Goal: Task Accomplishment & Management: Use online tool/utility

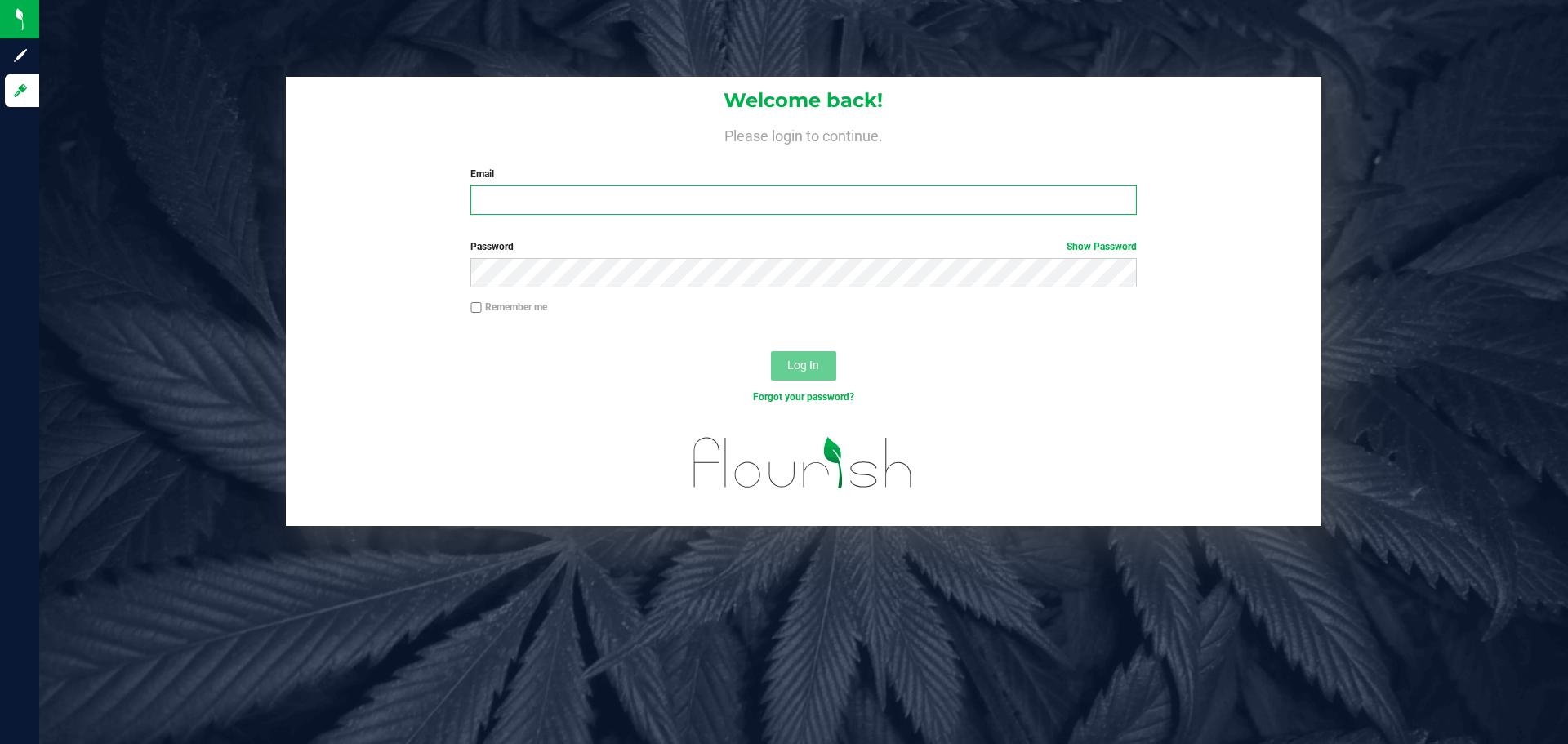
click at [598, 188] on input "Email" at bounding box center [802, 199] width 666 height 30
type input "[EMAIL_ADDRESS][DOMAIN_NAME]"
click at [771, 352] on button "Log In" at bounding box center [803, 366] width 65 height 30
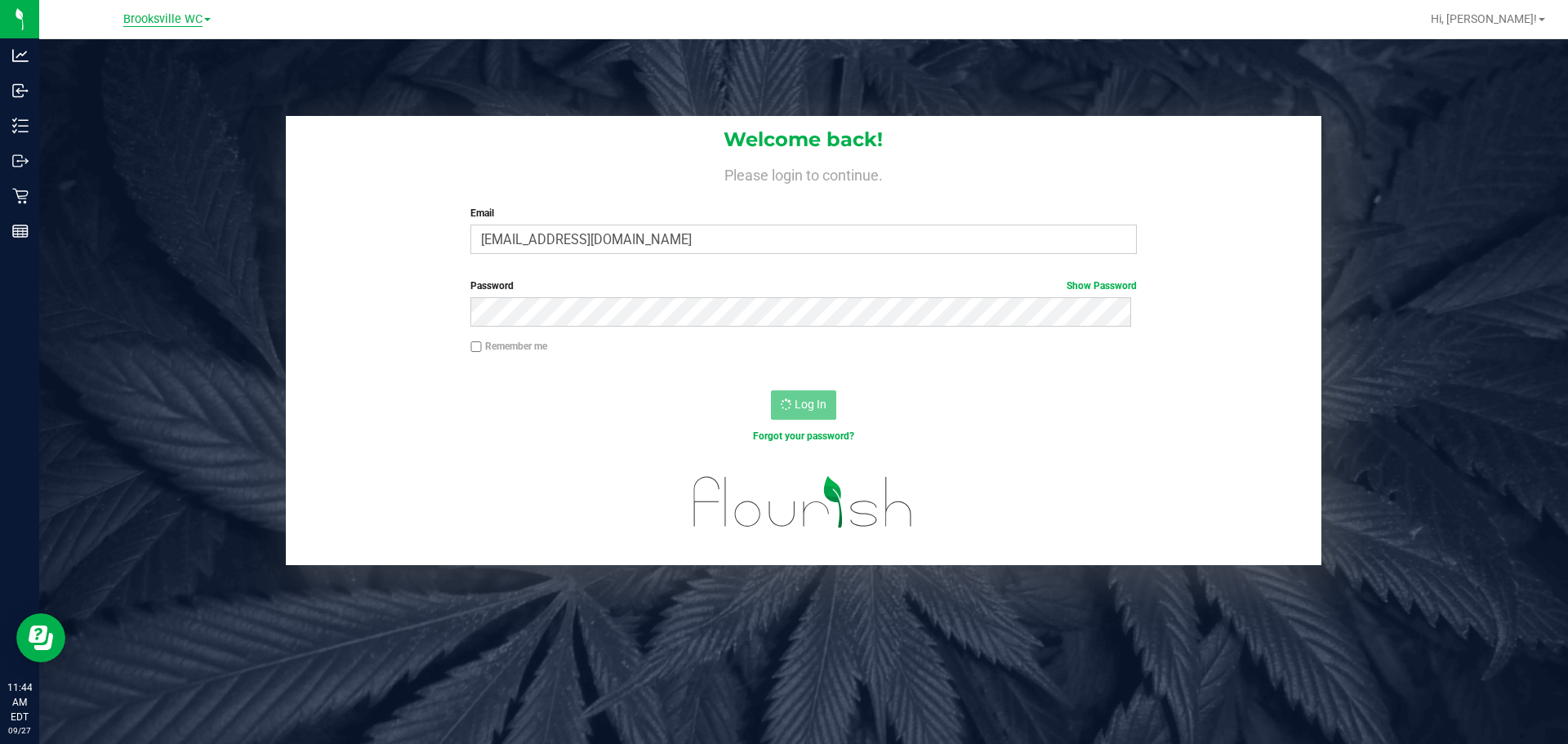
click at [179, 13] on span "Brooksville WC" at bounding box center [163, 19] width 79 height 14
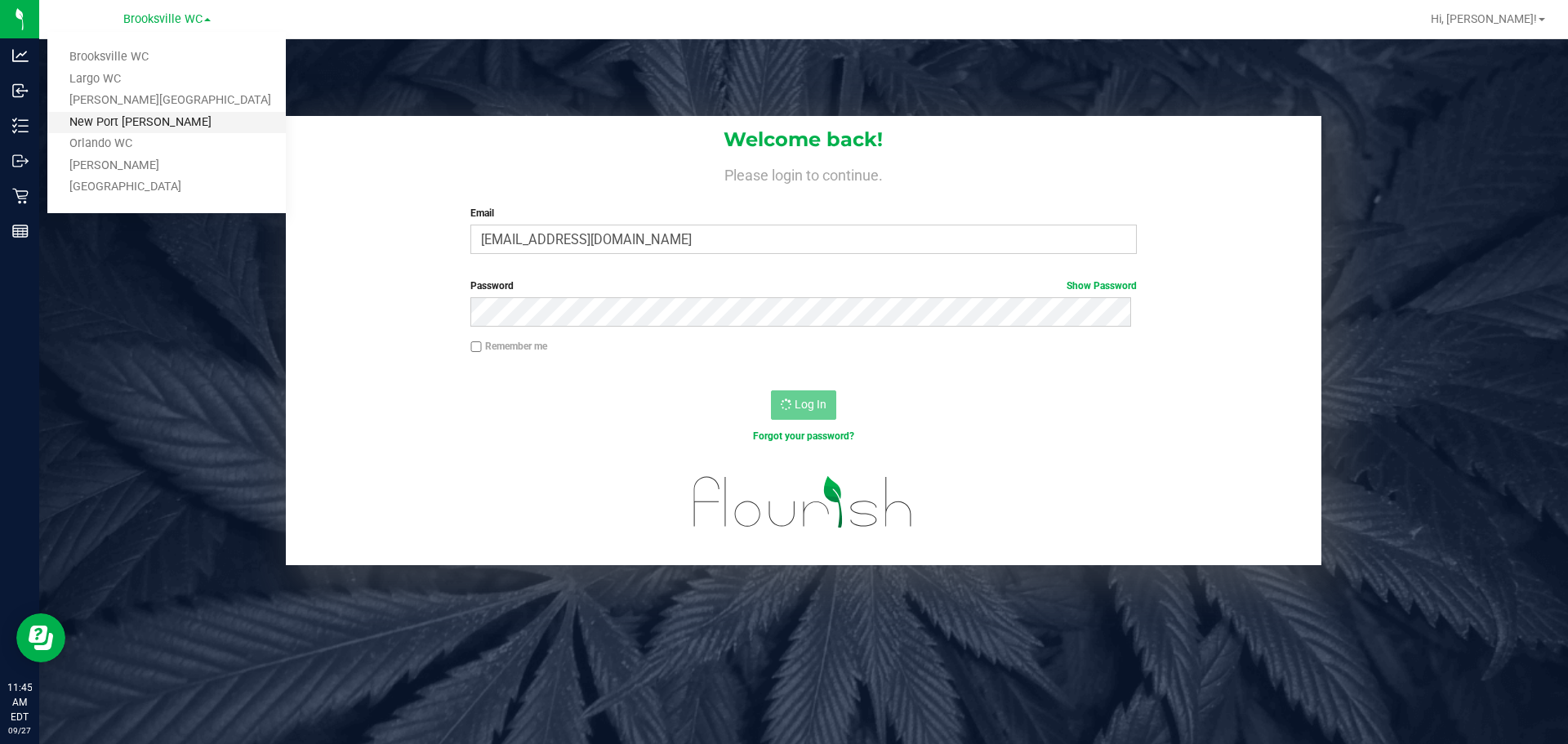
click at [163, 113] on link "New Port [PERSON_NAME]" at bounding box center [167, 122] width 239 height 22
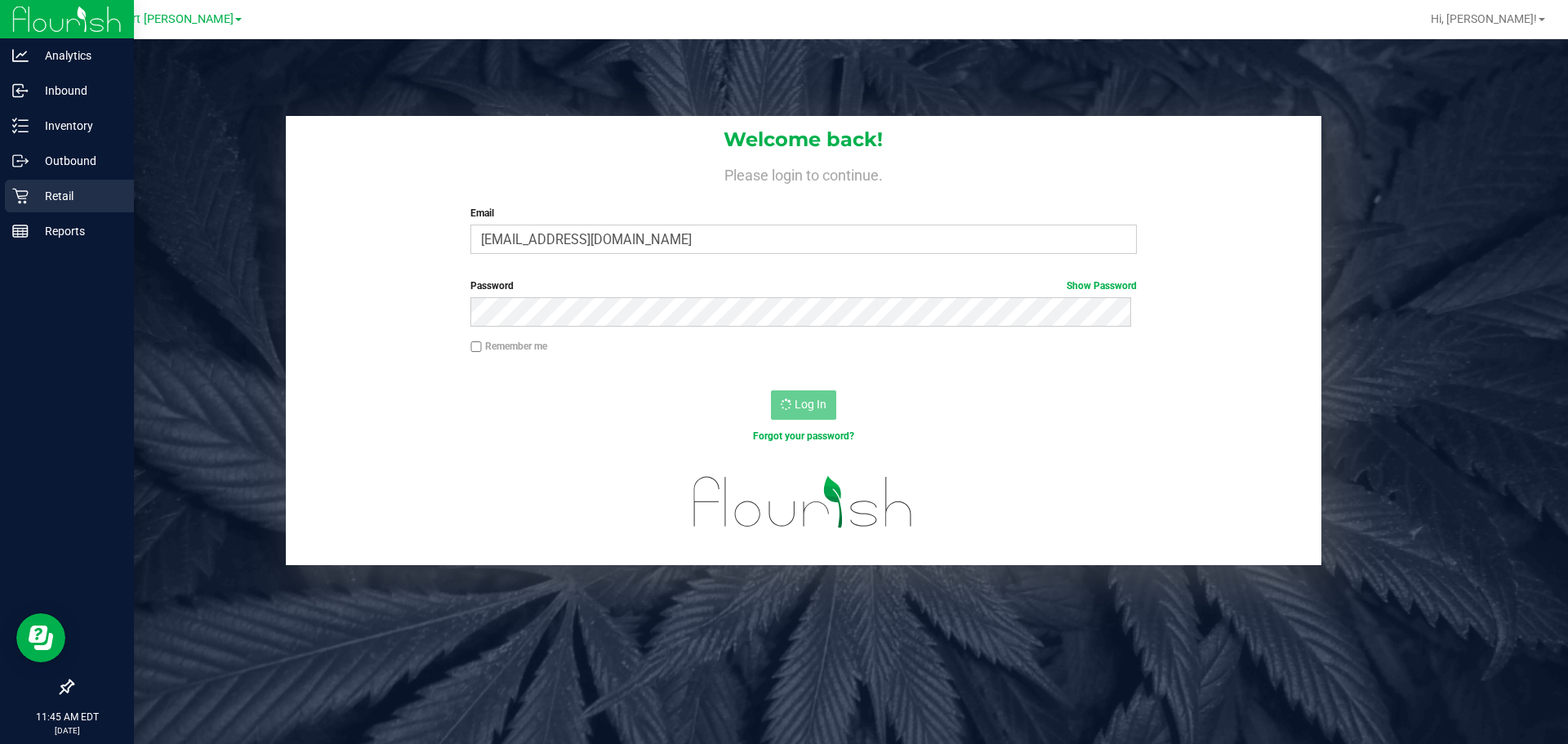
click at [13, 191] on icon at bounding box center [20, 196] width 16 height 16
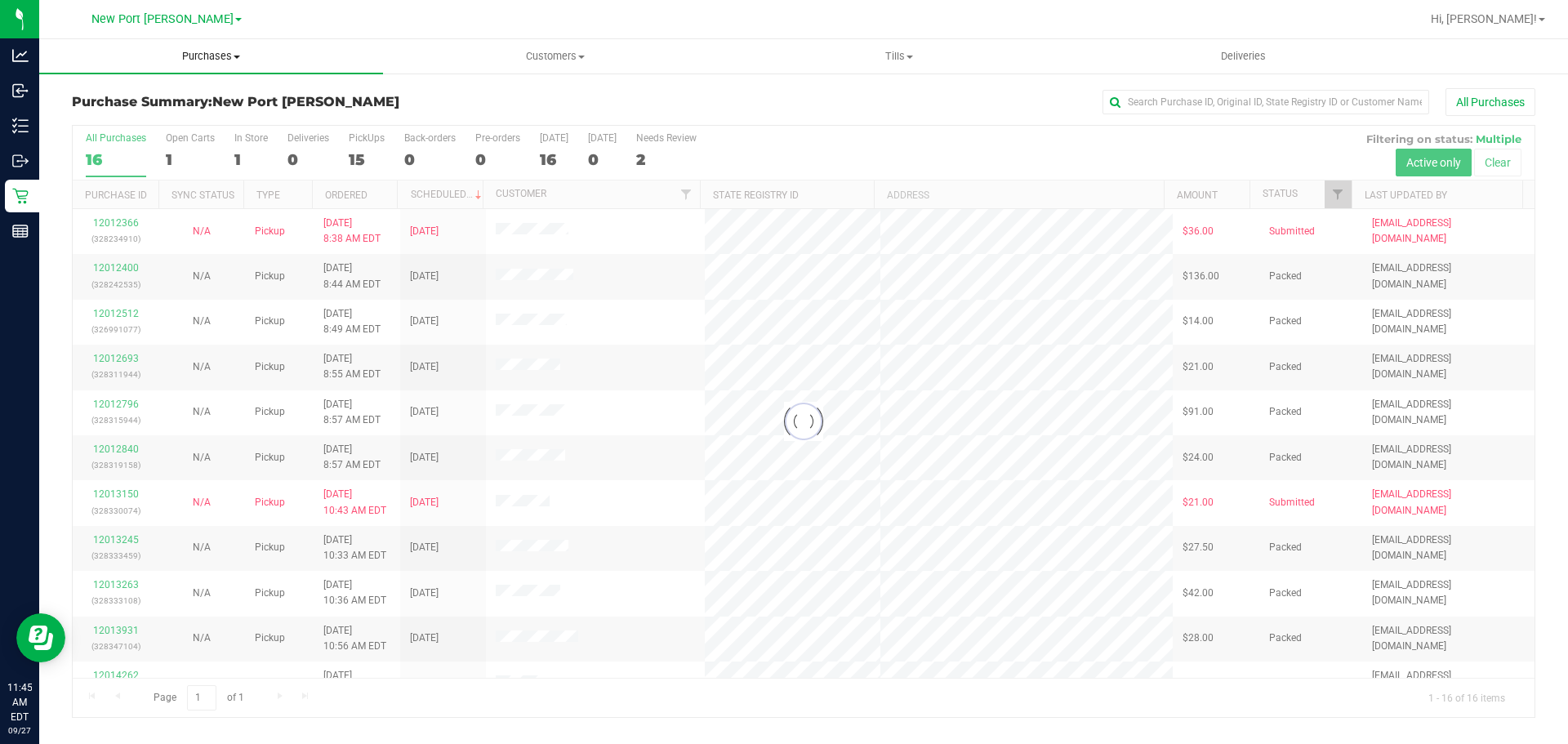
click at [190, 58] on span "Purchases" at bounding box center [211, 56] width 344 height 14
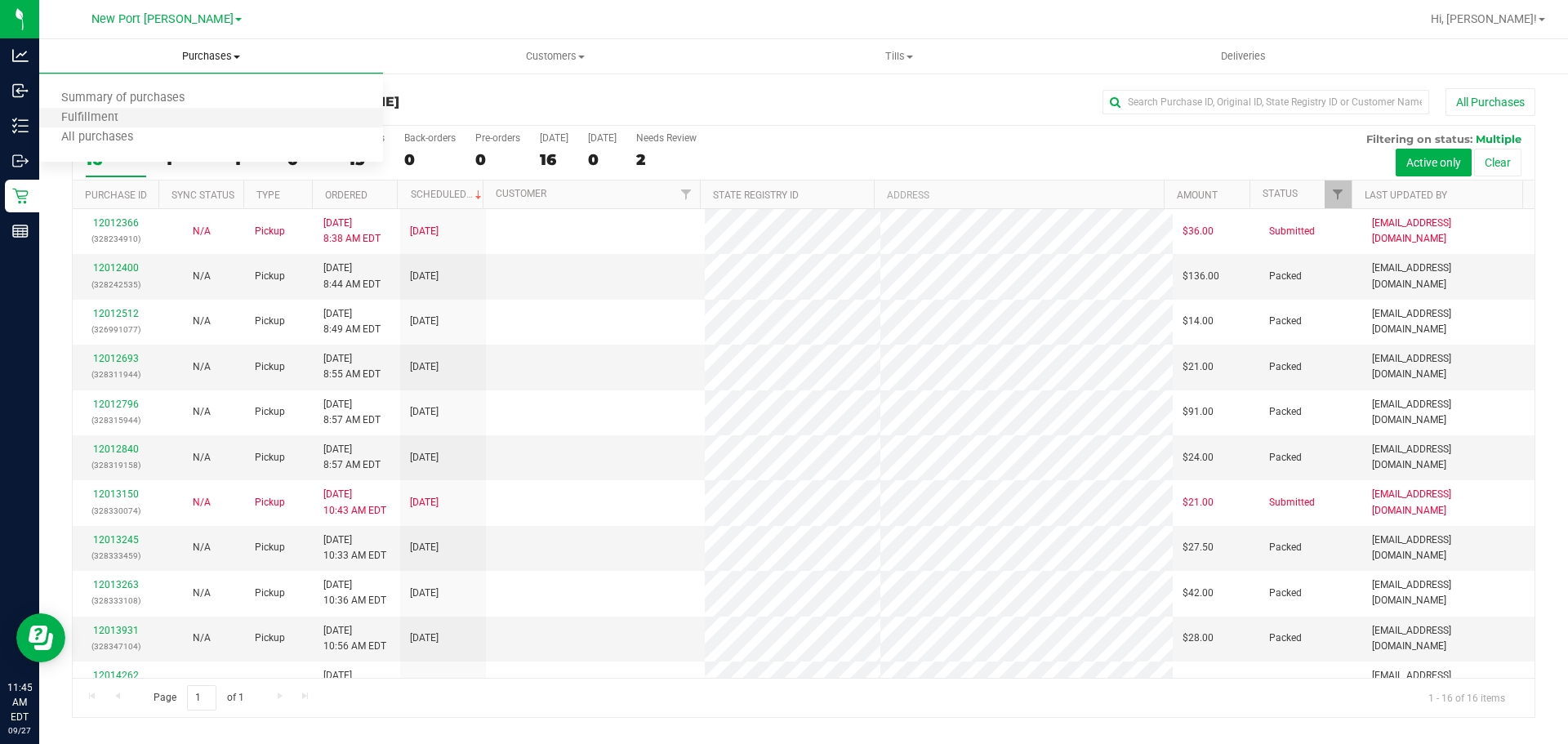
click at [152, 111] on li "Fulfillment" at bounding box center [211, 119] width 344 height 19
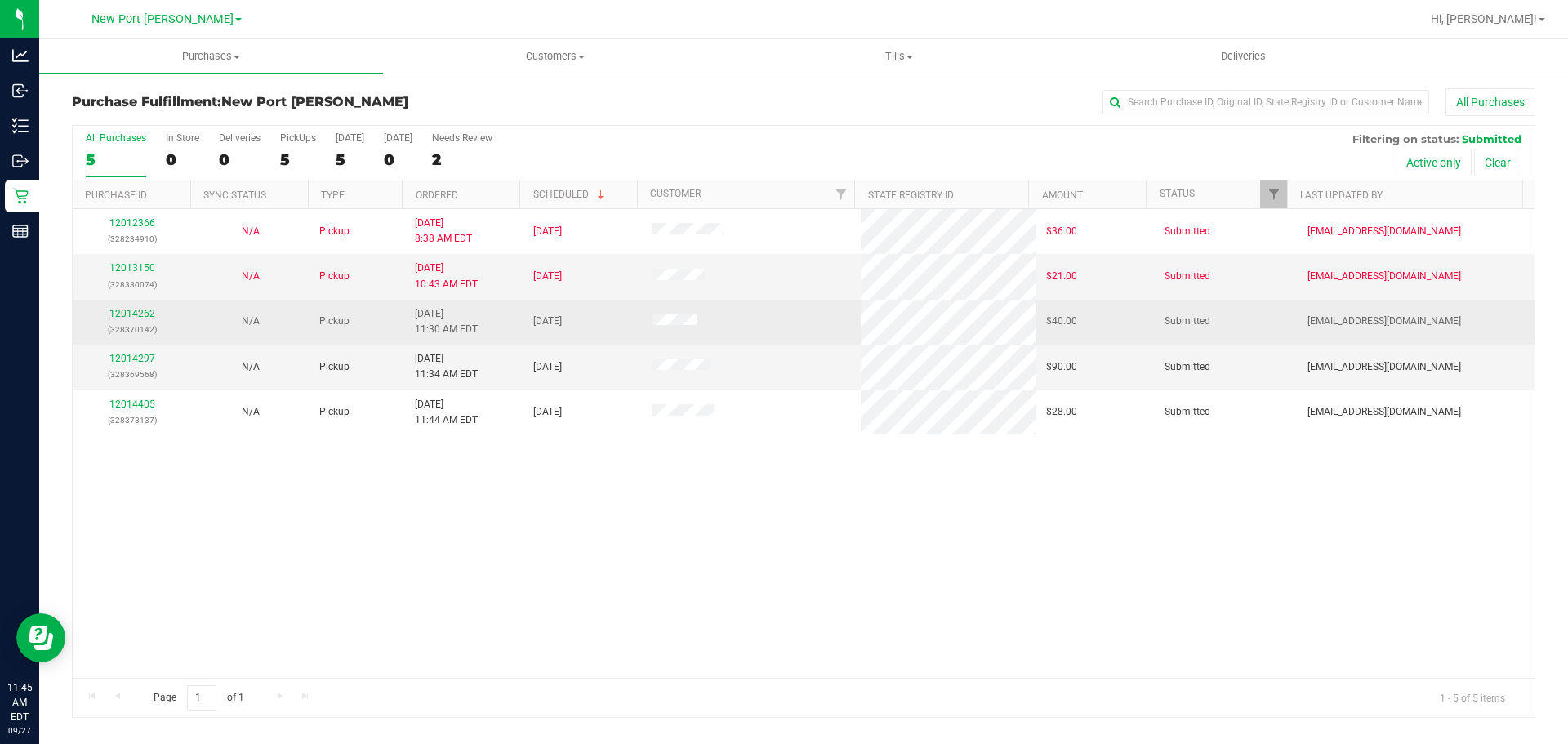
click at [142, 308] on link "12014262" at bounding box center [132, 314] width 45 height 12
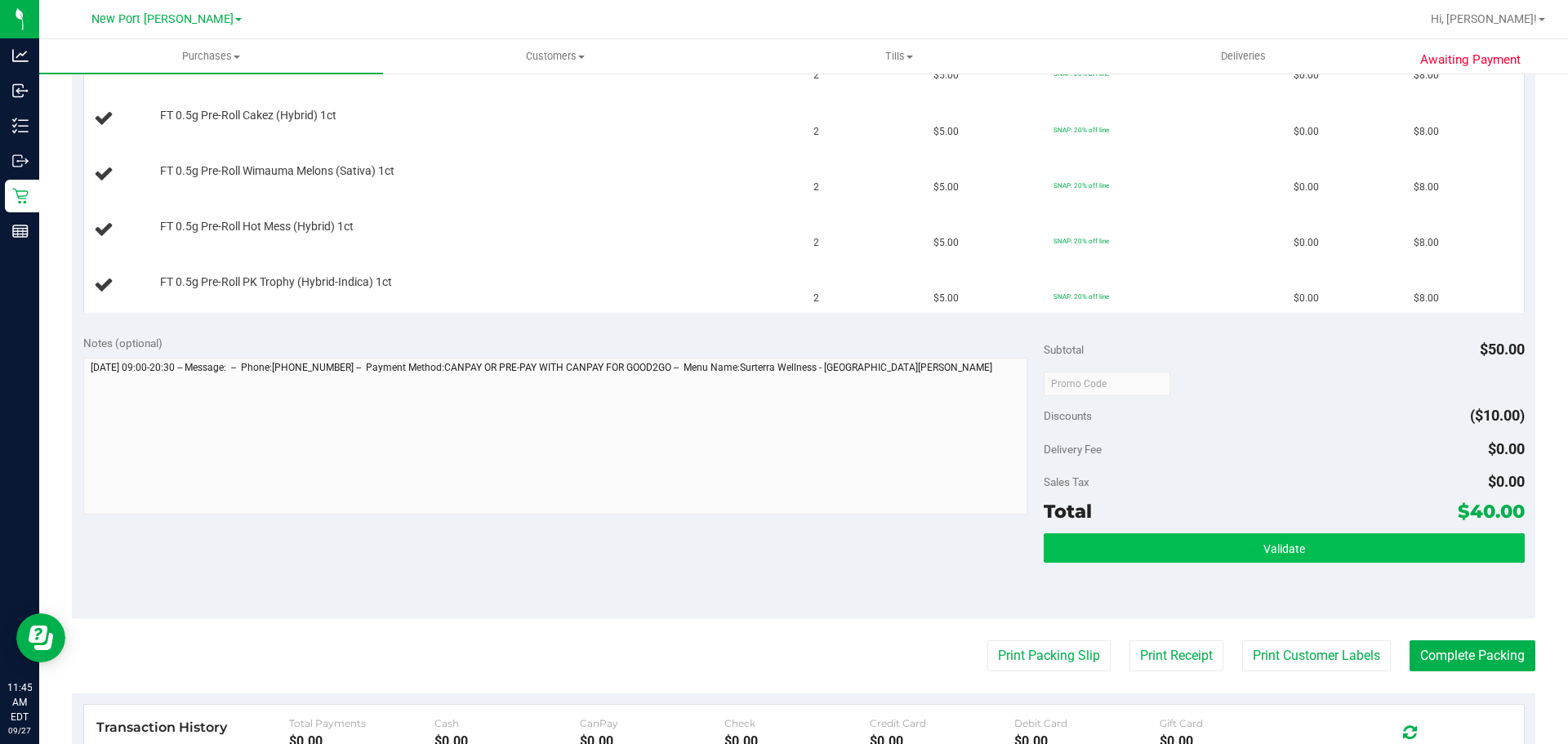
scroll to position [491, 0]
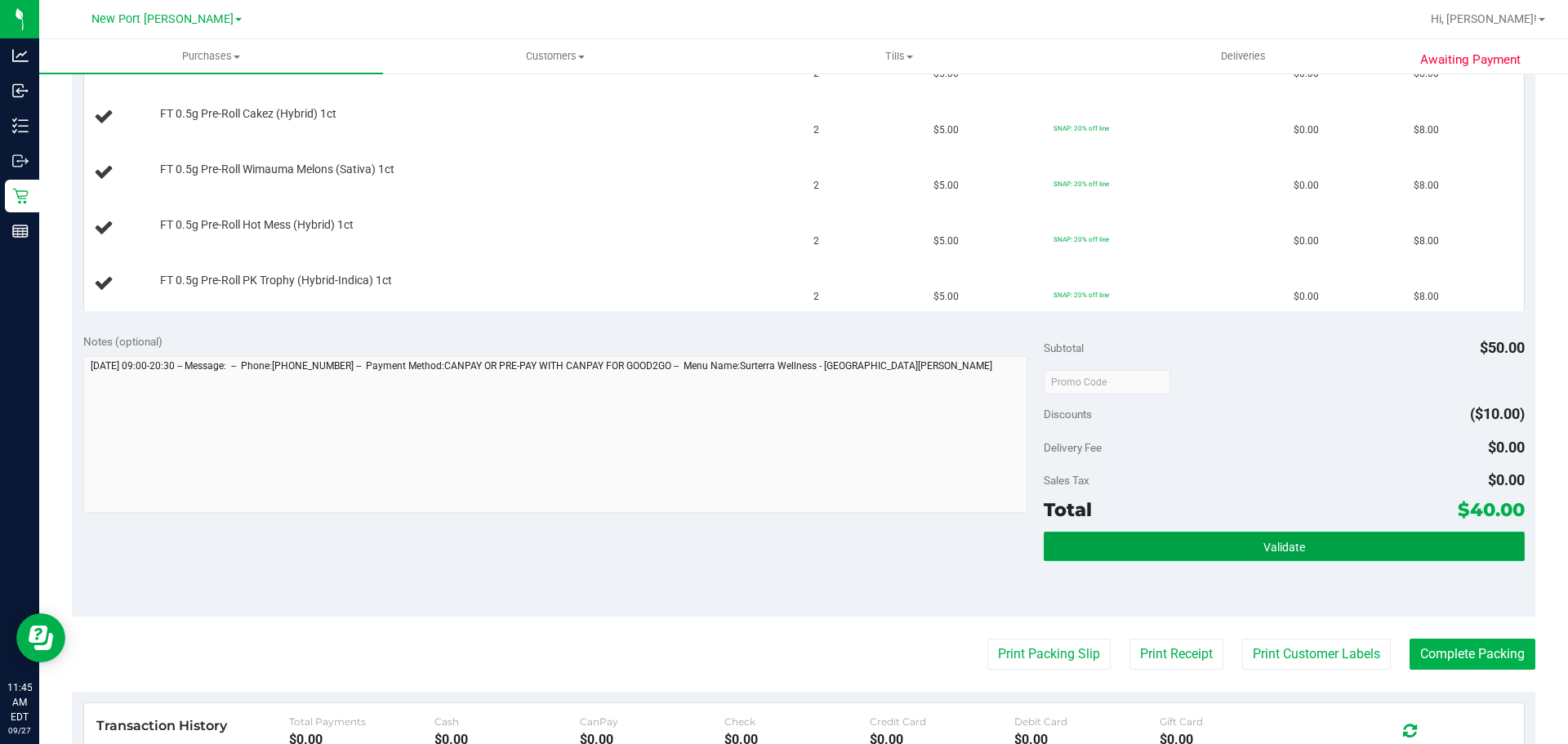
click at [1100, 540] on button "Validate" at bounding box center [1284, 546] width 481 height 30
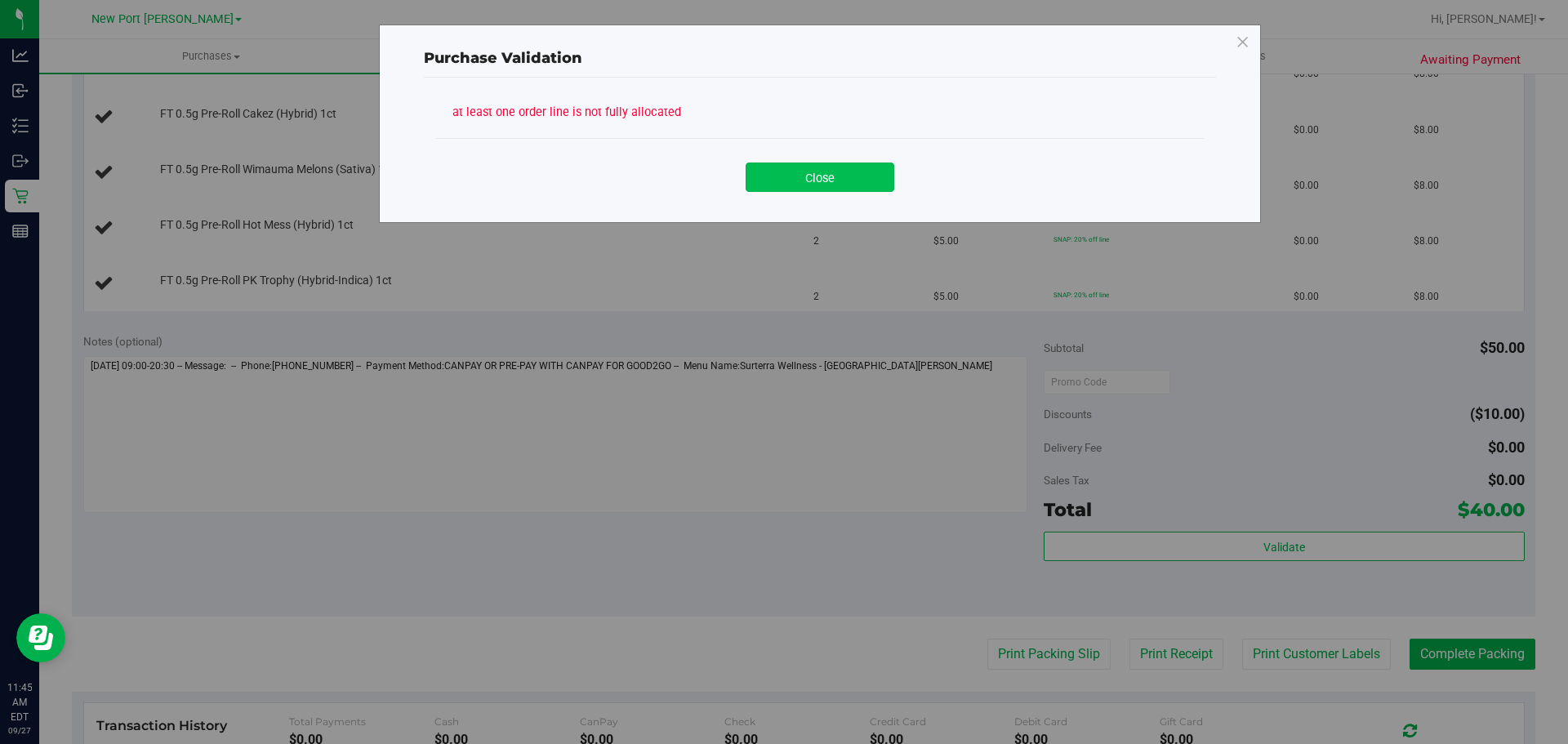
click at [783, 186] on button "Close" at bounding box center [820, 177] width 148 height 30
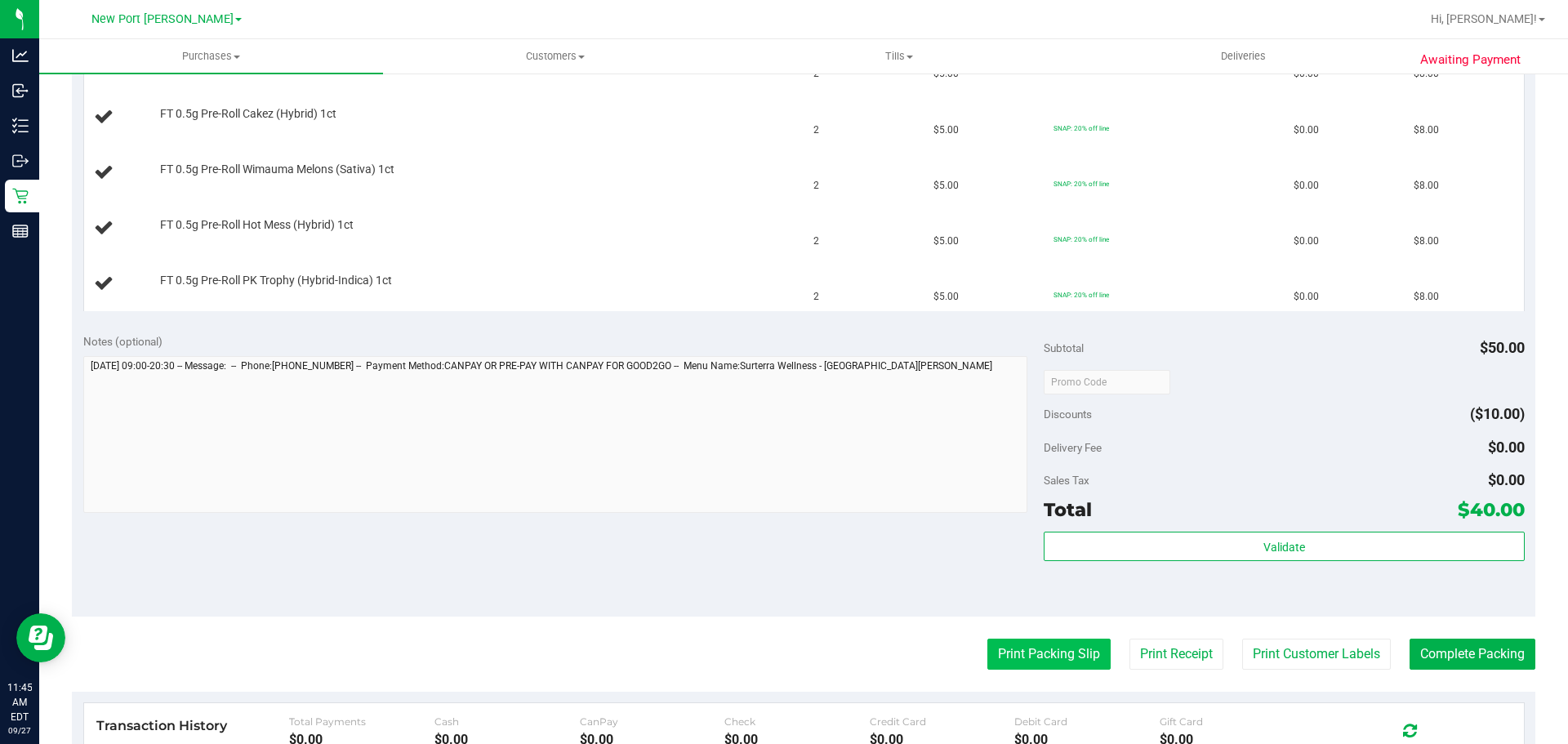
click at [1017, 652] on button "Print Packing Slip" at bounding box center [1049, 654] width 123 height 31
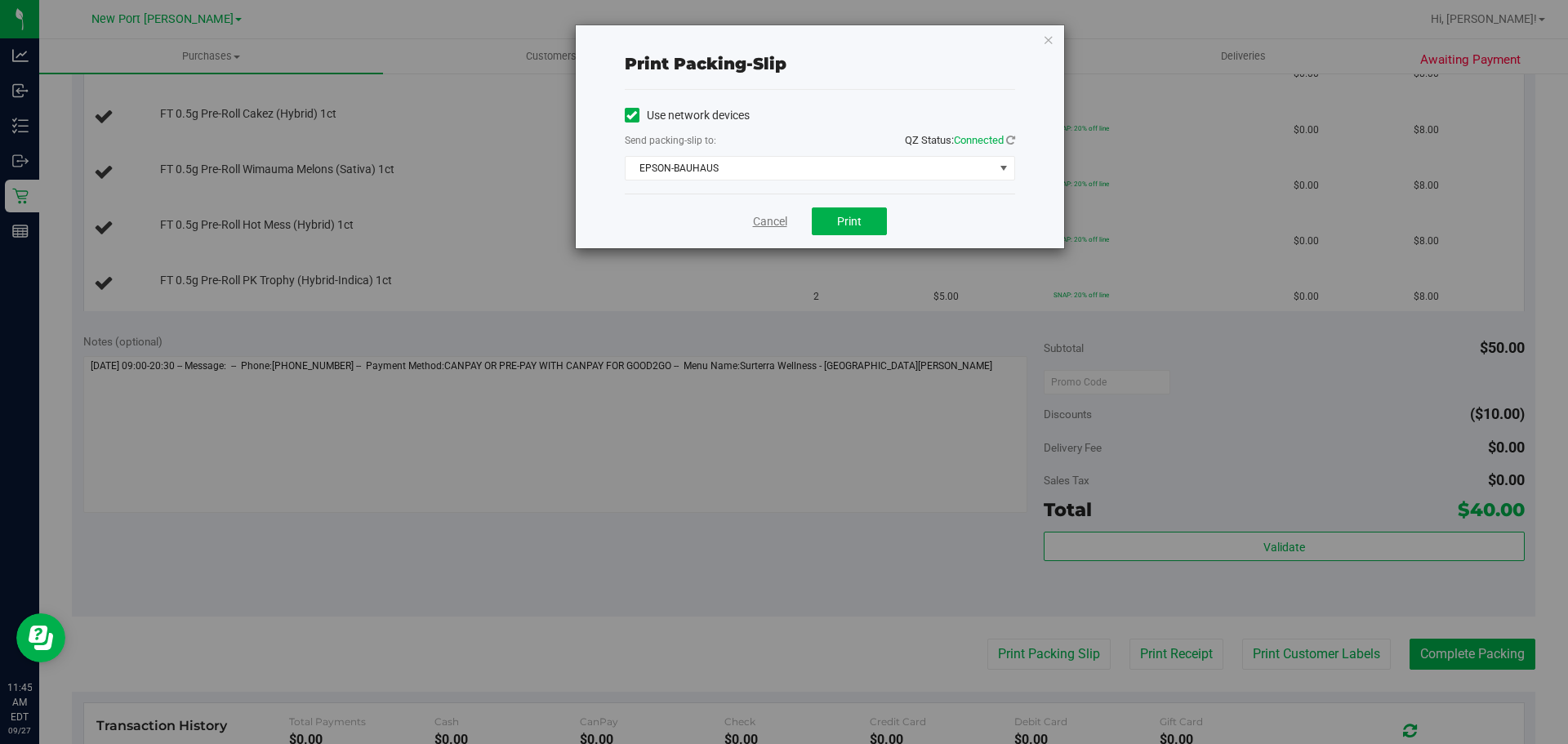
click at [785, 216] on link "Cancel" at bounding box center [771, 222] width 35 height 17
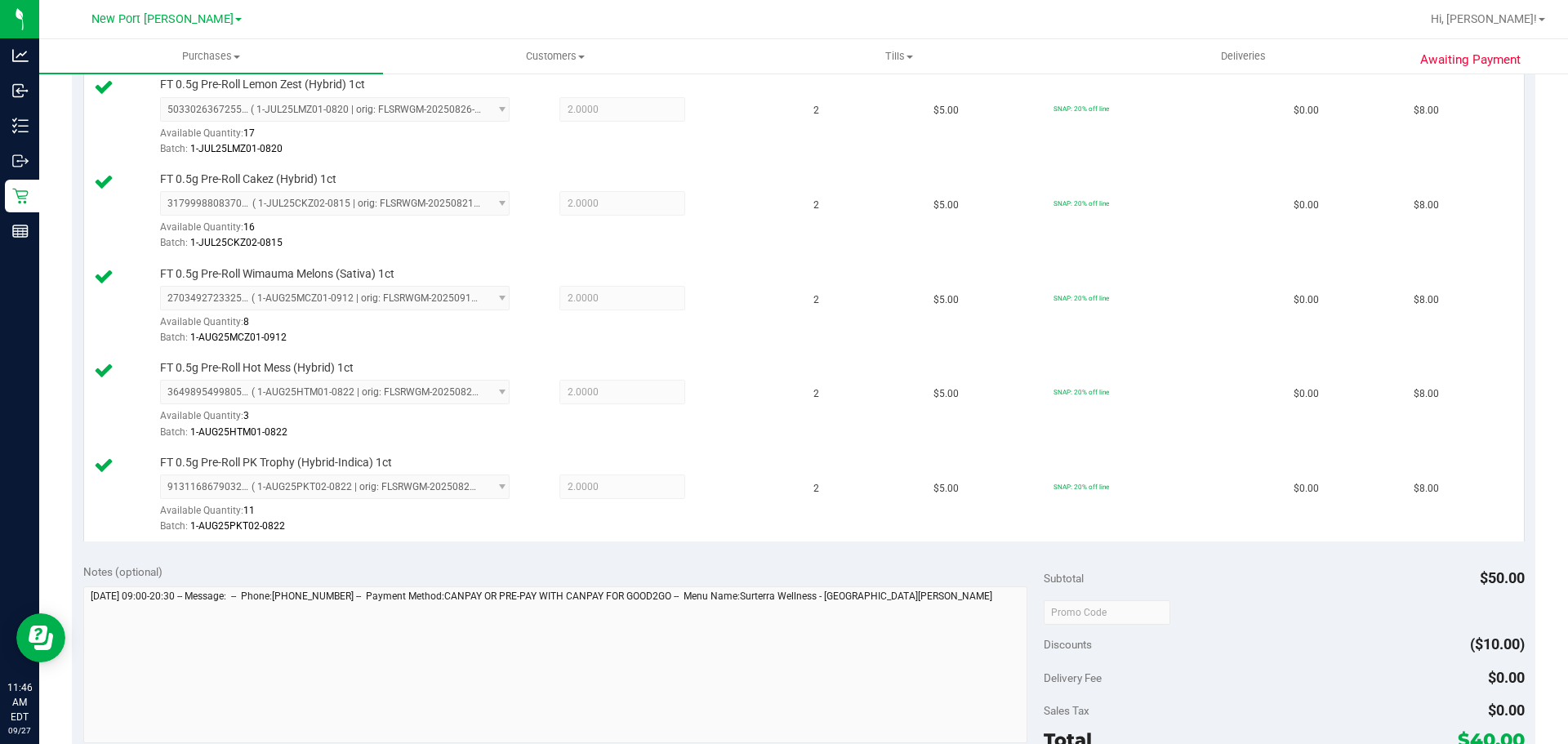
scroll to position [653, 0]
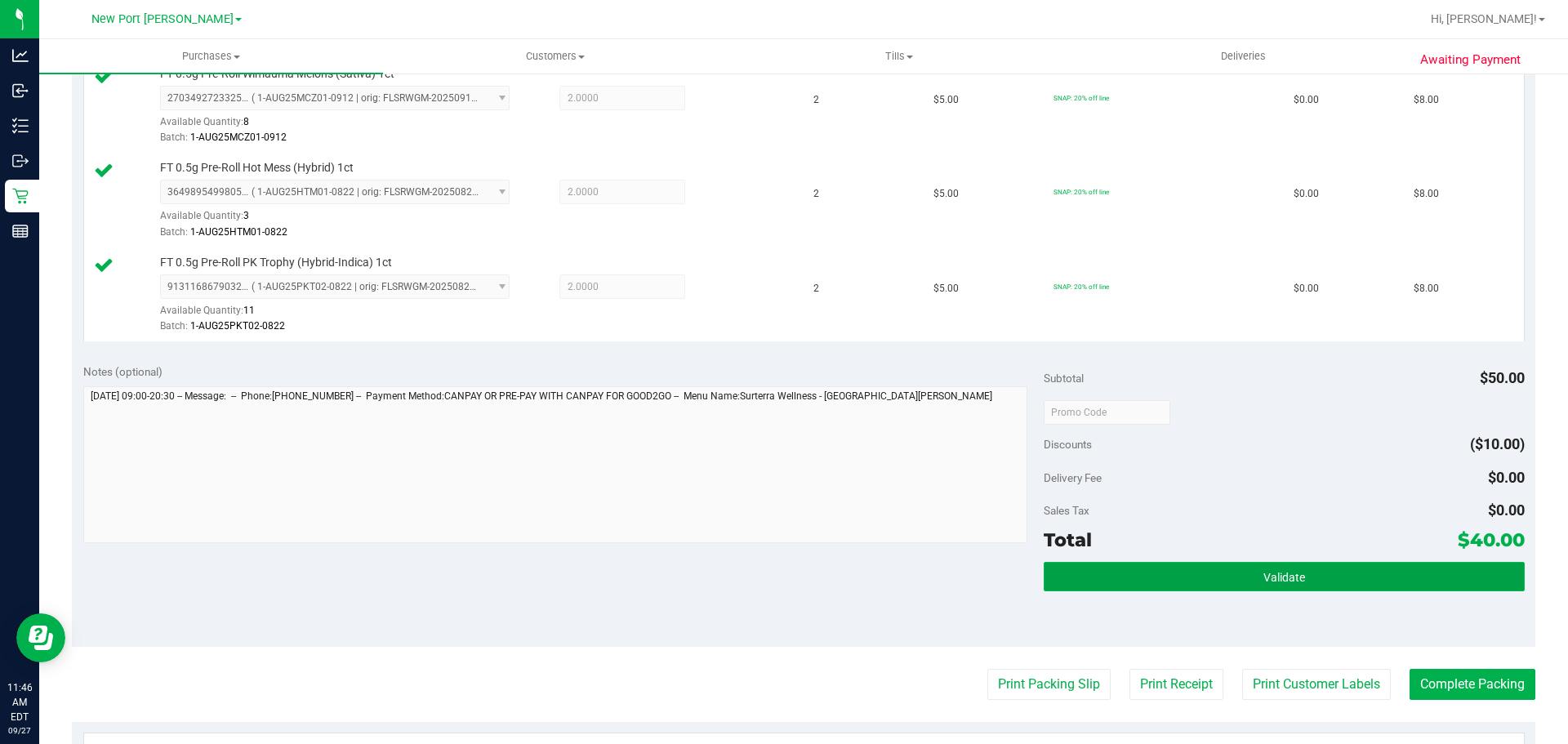
click at [1202, 584] on button "Validate" at bounding box center [1284, 576] width 481 height 30
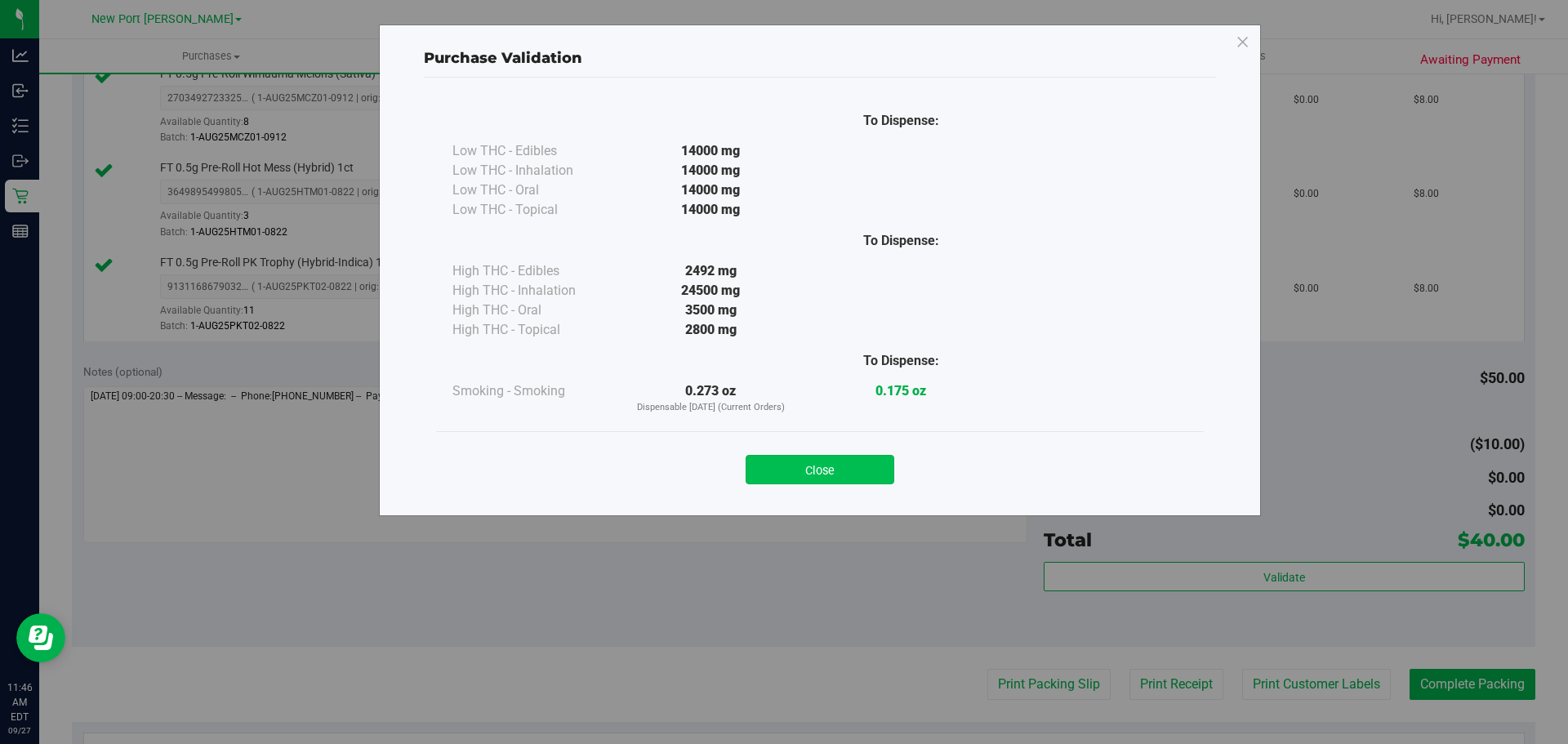
click at [777, 474] on button "Close" at bounding box center [820, 469] width 148 height 30
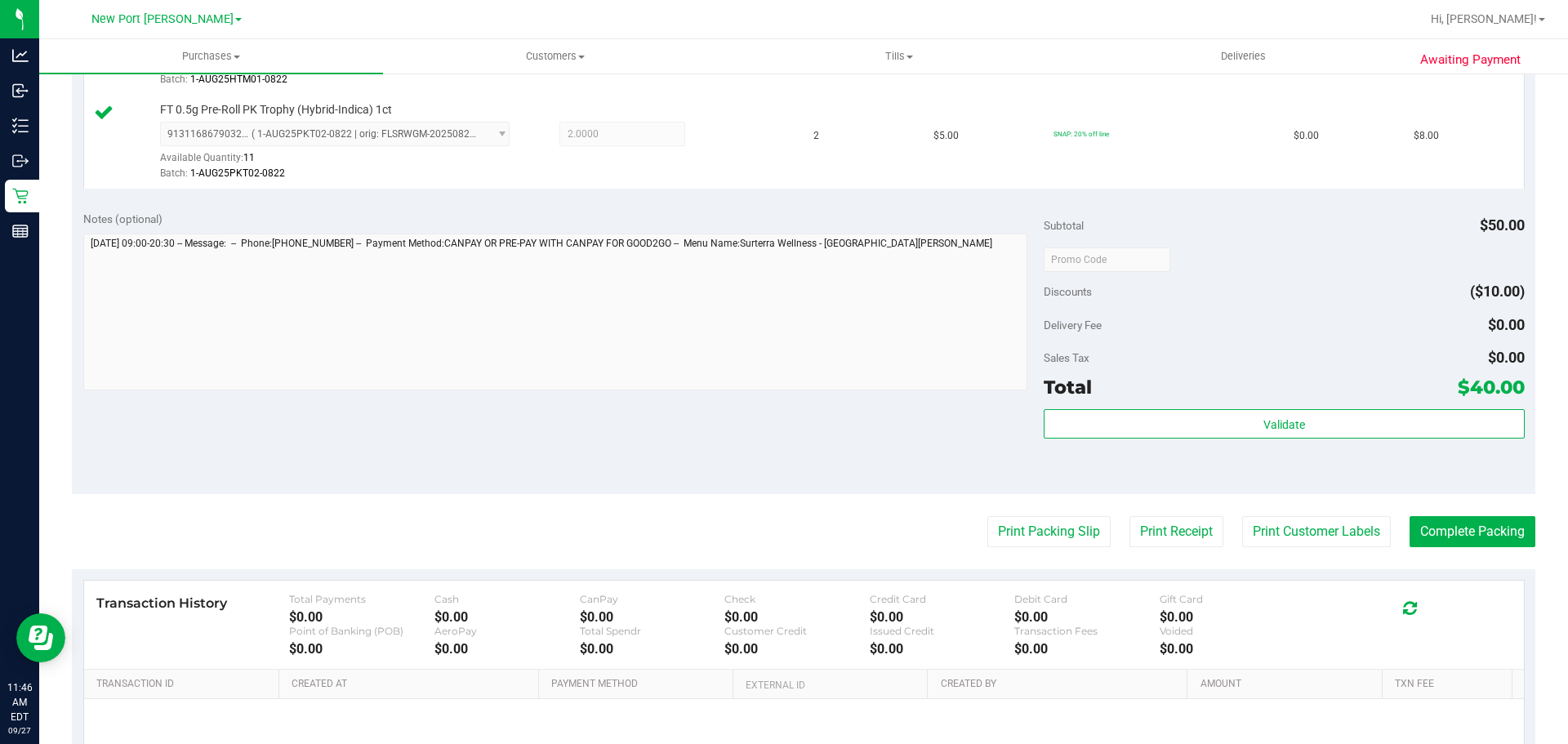
scroll to position [817, 0]
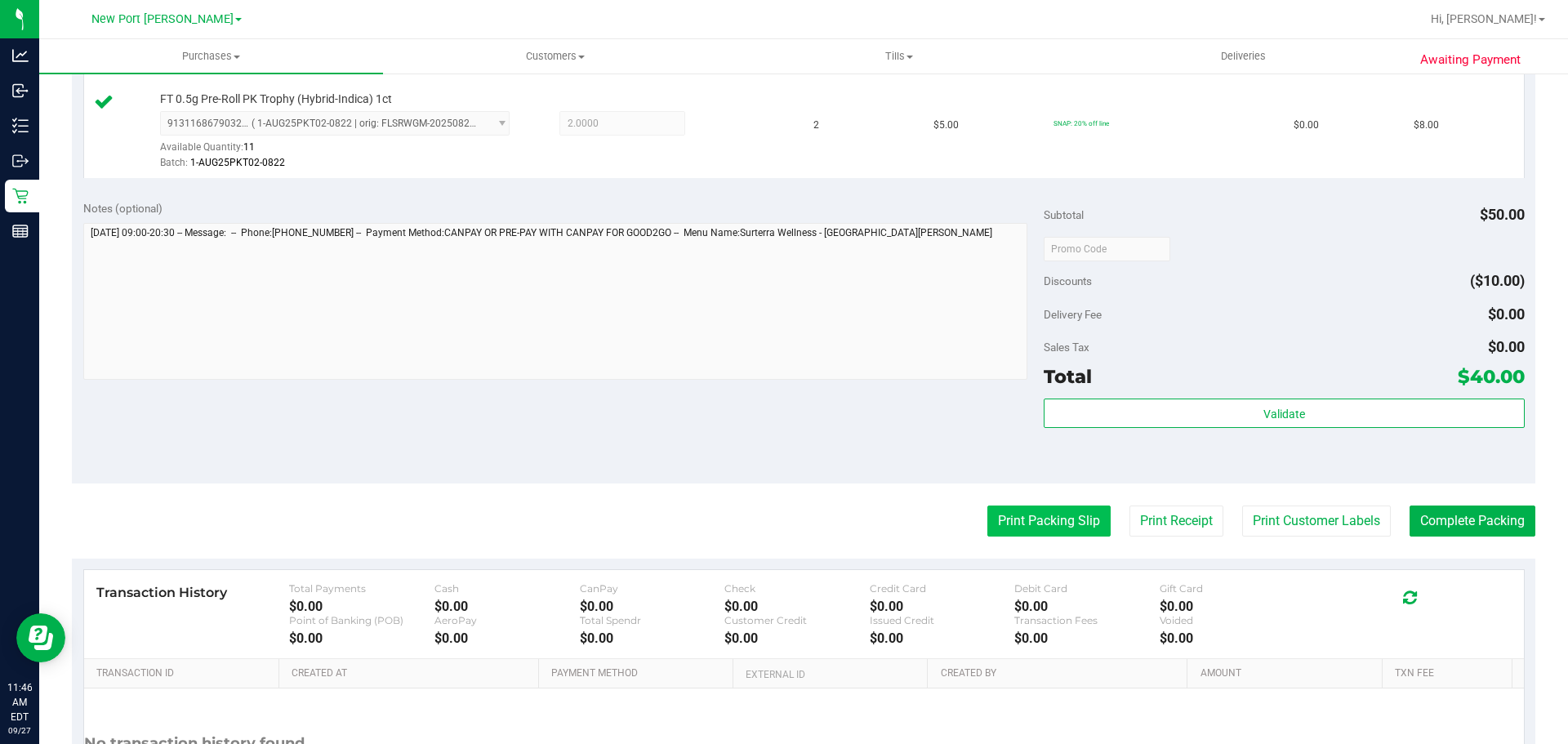
click at [1029, 520] on button "Print Packing Slip" at bounding box center [1049, 521] width 123 height 31
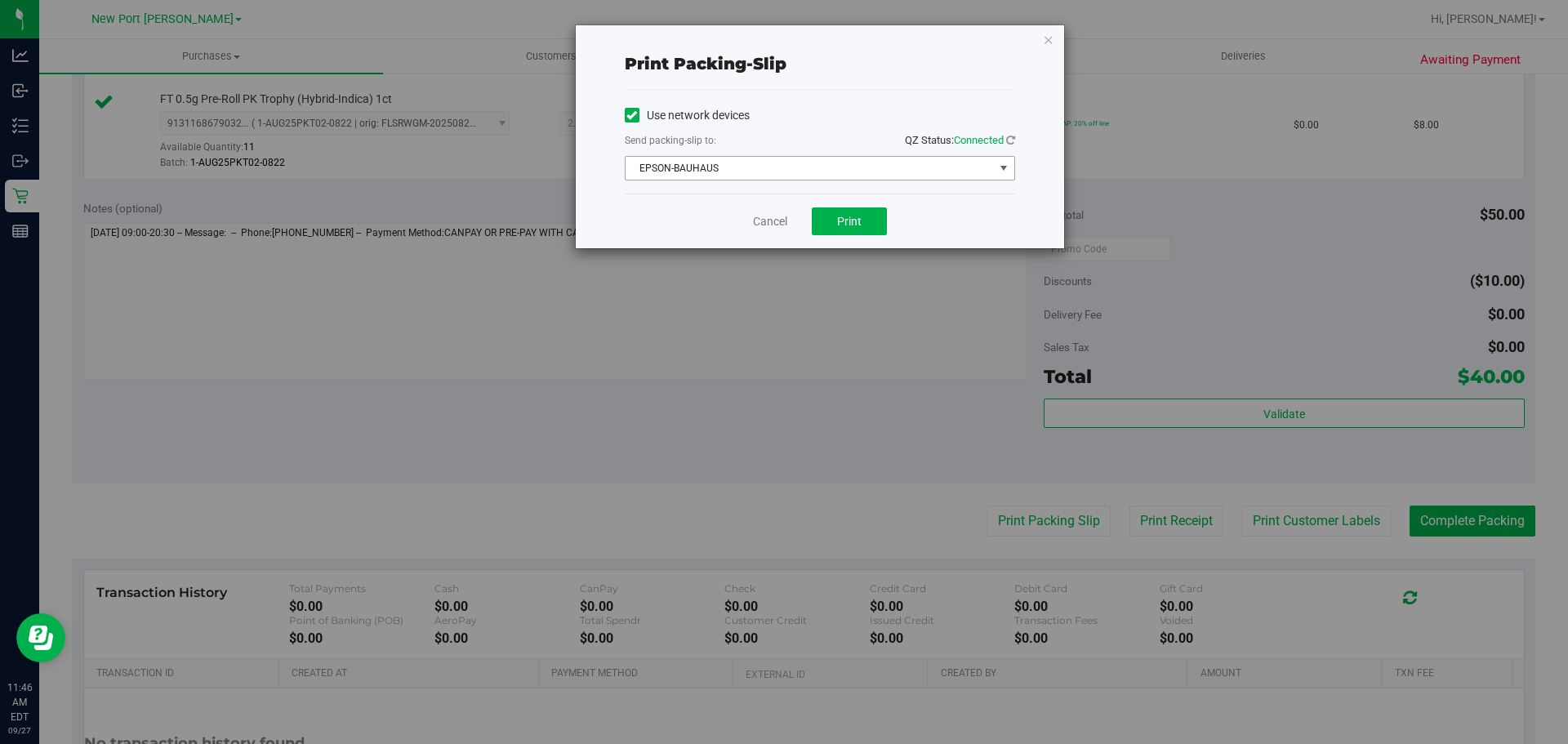
click at [813, 166] on span "EPSON-BAUHAUS" at bounding box center [809, 169] width 368 height 23
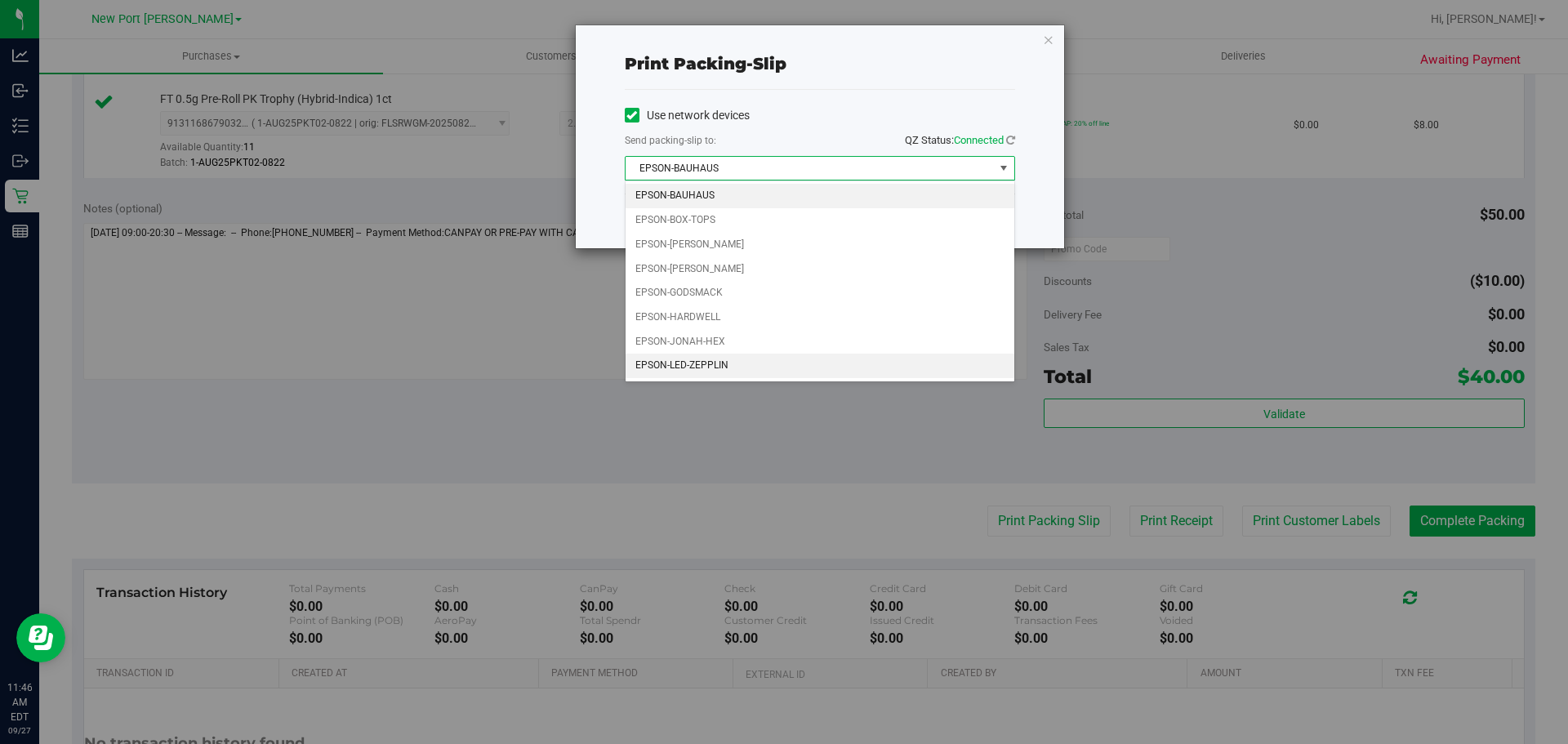
click at [792, 368] on li "EPSON-LED-ZEPPLIN" at bounding box center [820, 365] width 389 height 24
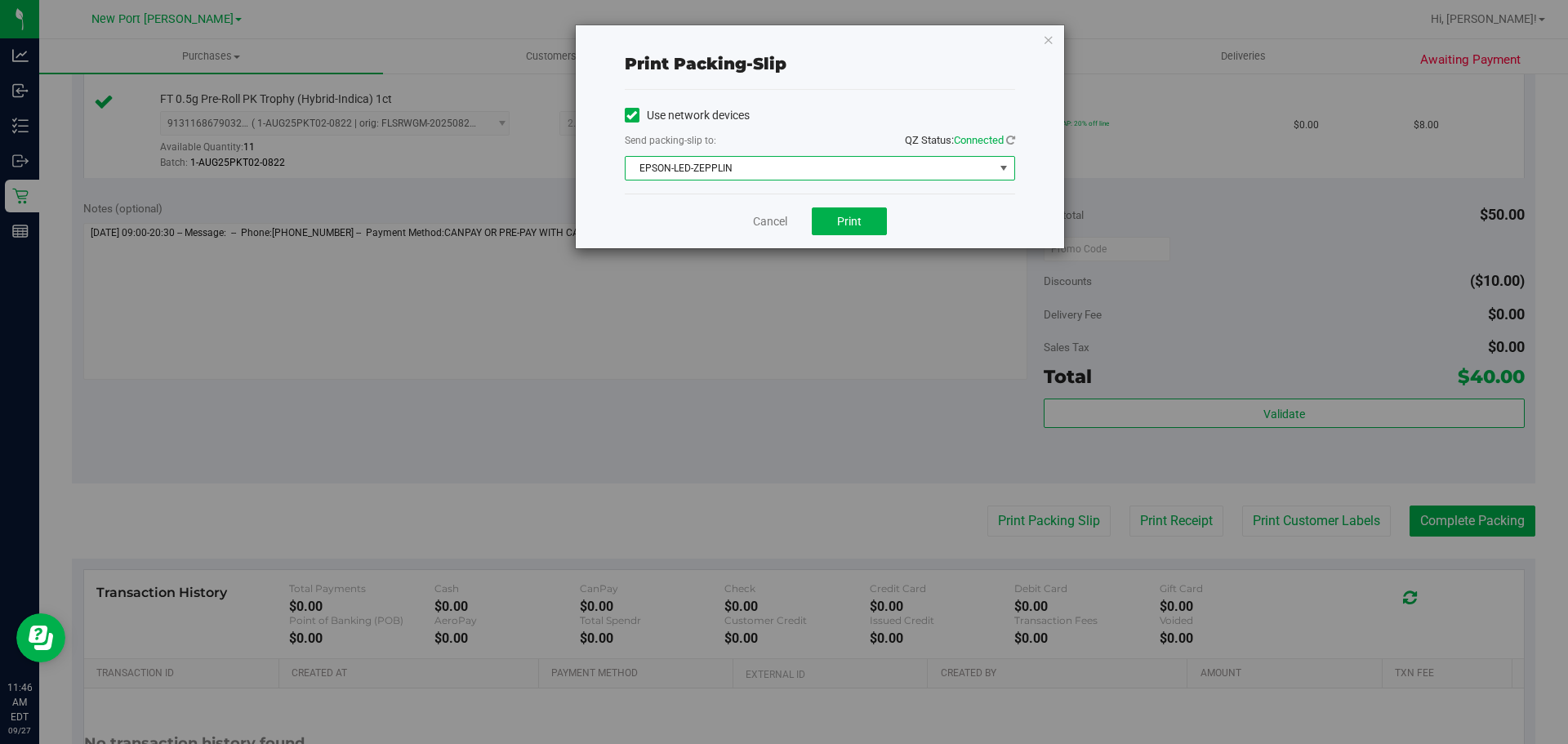
click at [762, 164] on span "EPSON-LED-ZEPPLIN" at bounding box center [809, 169] width 368 height 23
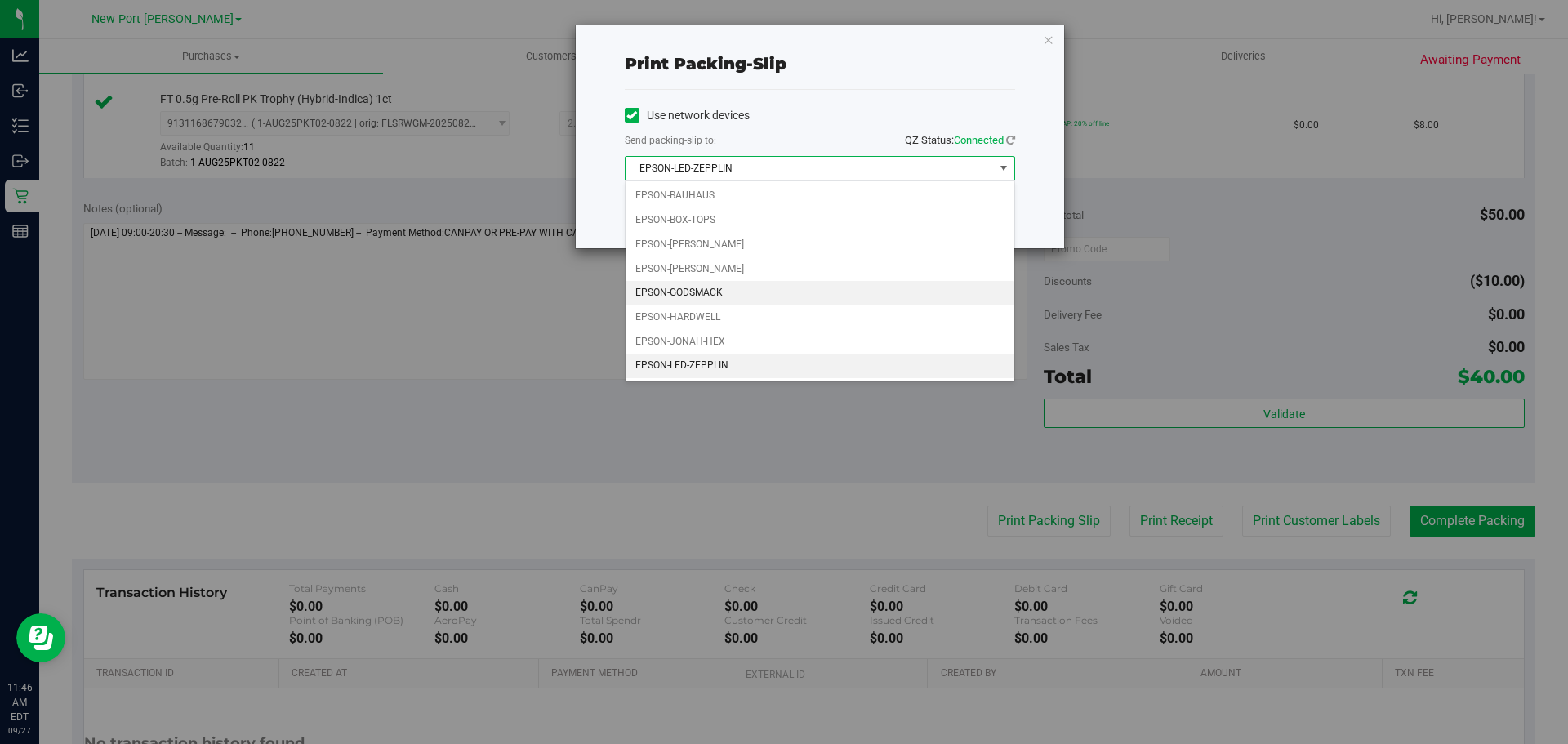
click at [812, 292] on li "EPSON-GODSMACK" at bounding box center [820, 293] width 389 height 24
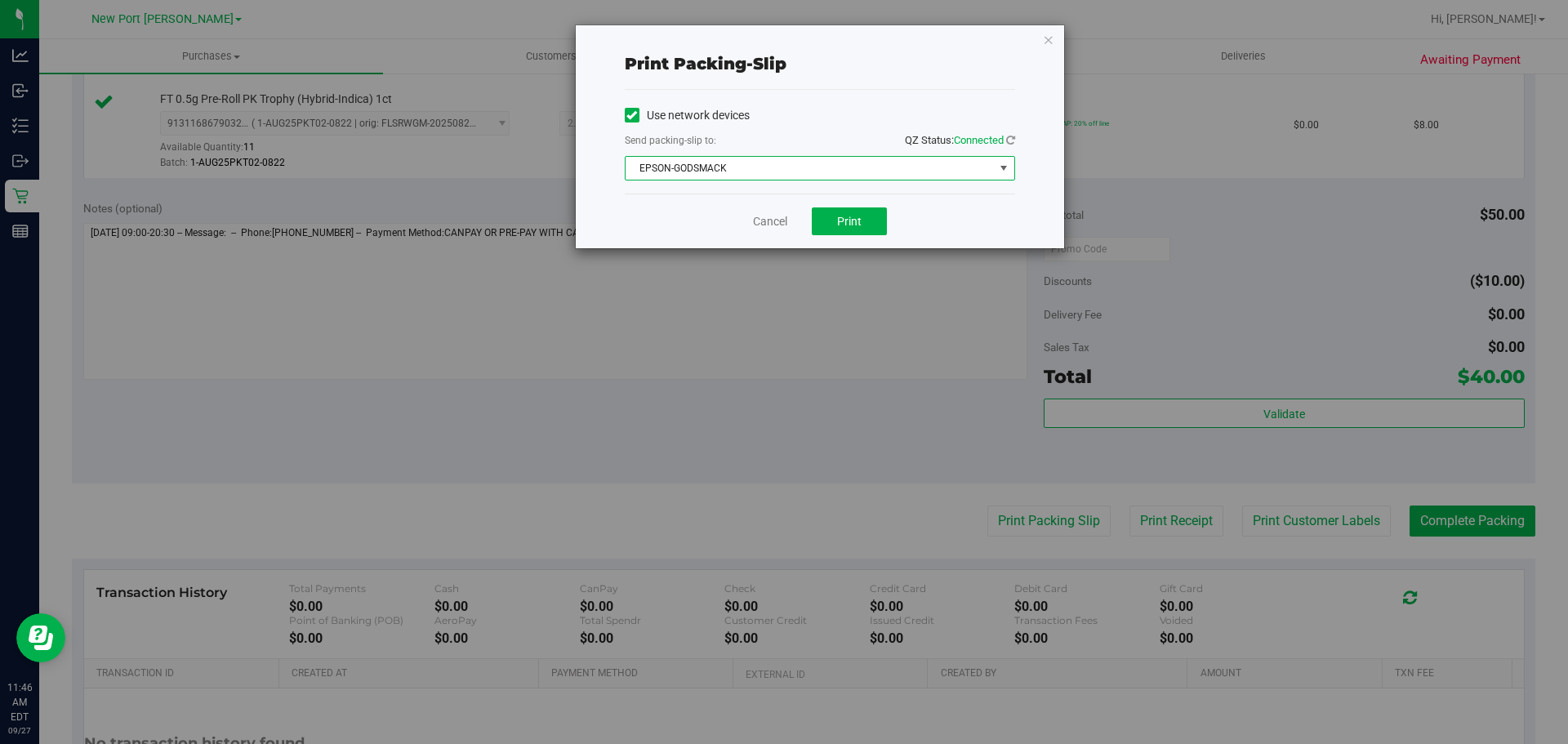
click at [836, 171] on span "EPSON-GODSMACK" at bounding box center [809, 169] width 368 height 23
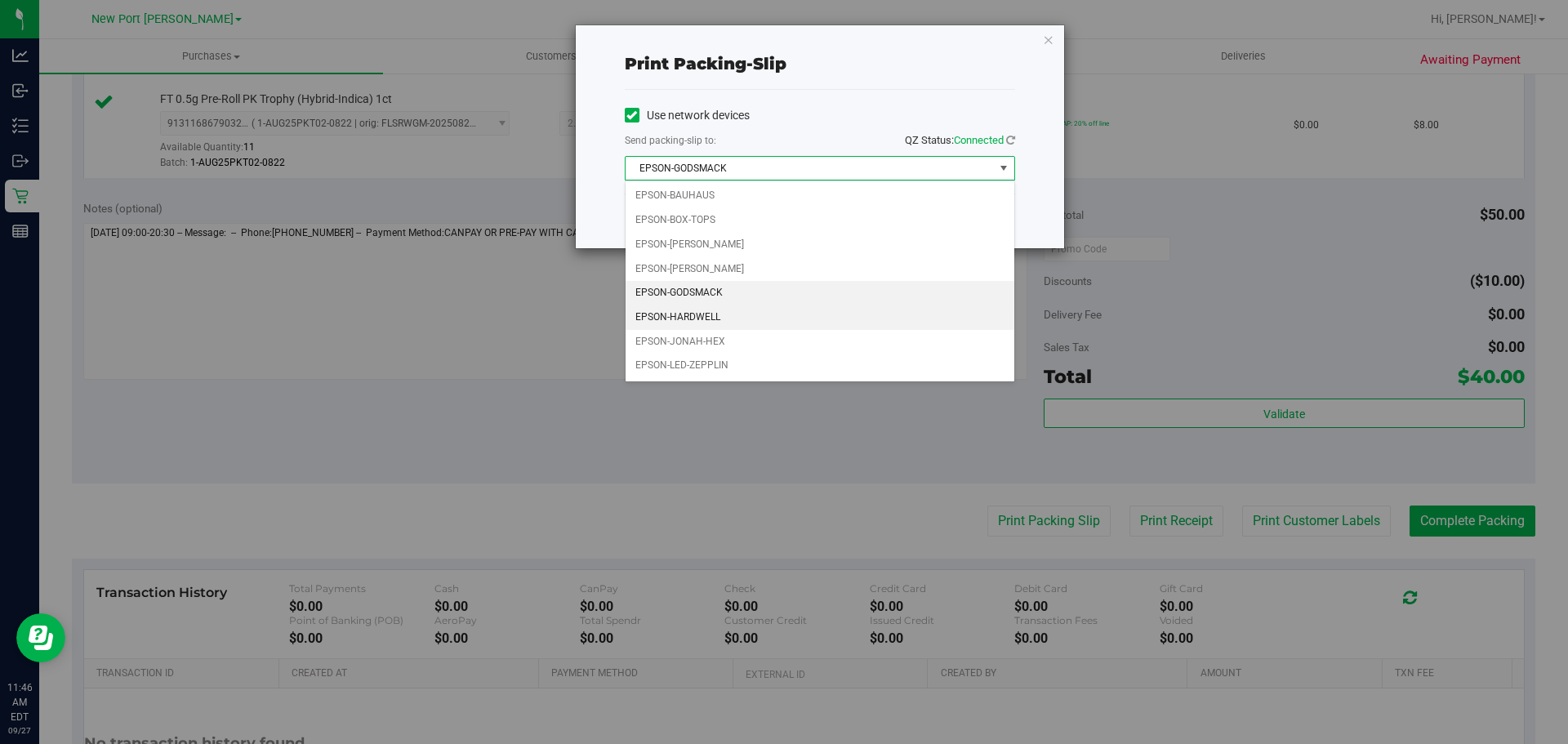
click at [792, 310] on li "EPSON-HARDWELL" at bounding box center [820, 317] width 389 height 24
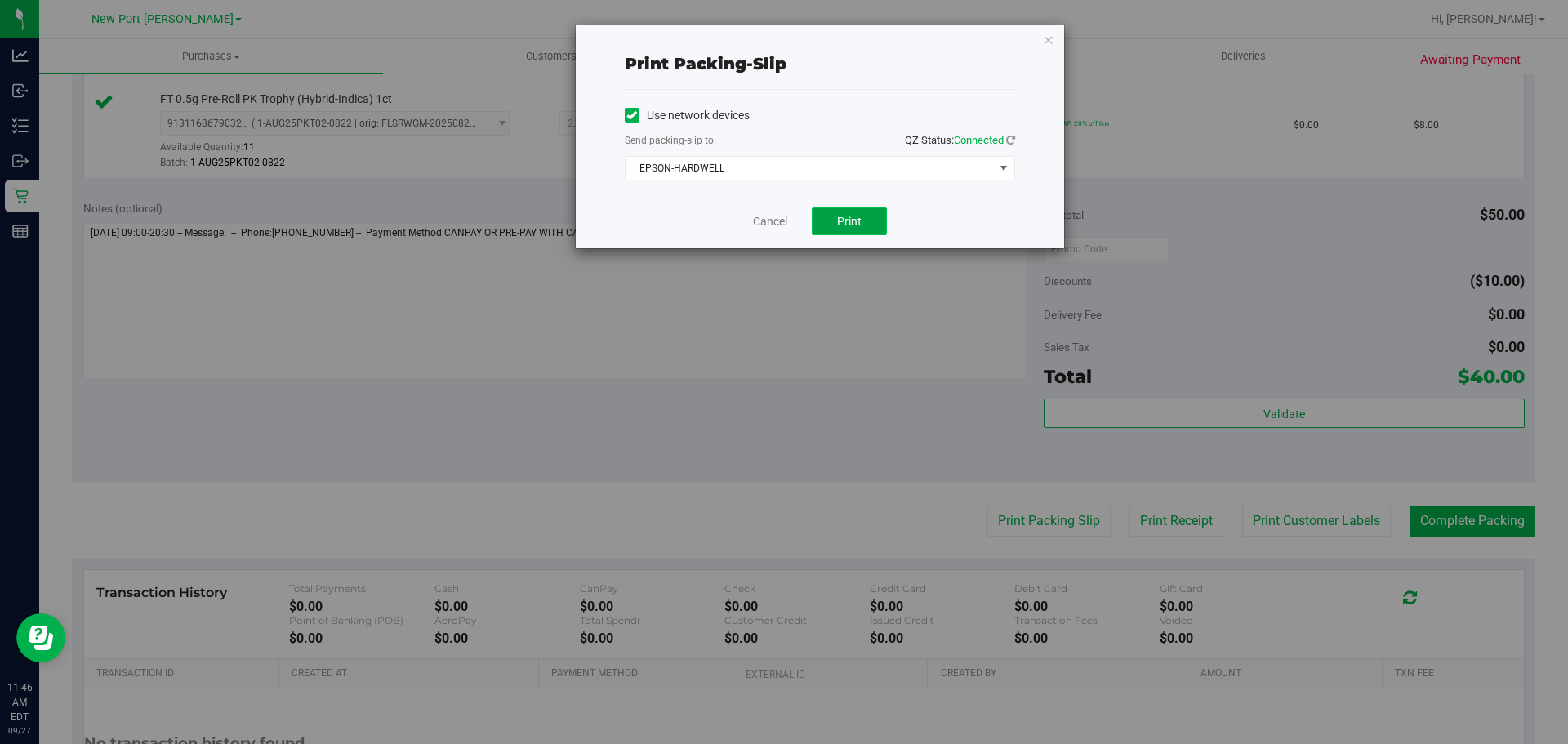
click at [834, 226] on button "Print" at bounding box center [849, 221] width 75 height 28
click at [780, 227] on link "Cancel" at bounding box center [771, 222] width 35 height 17
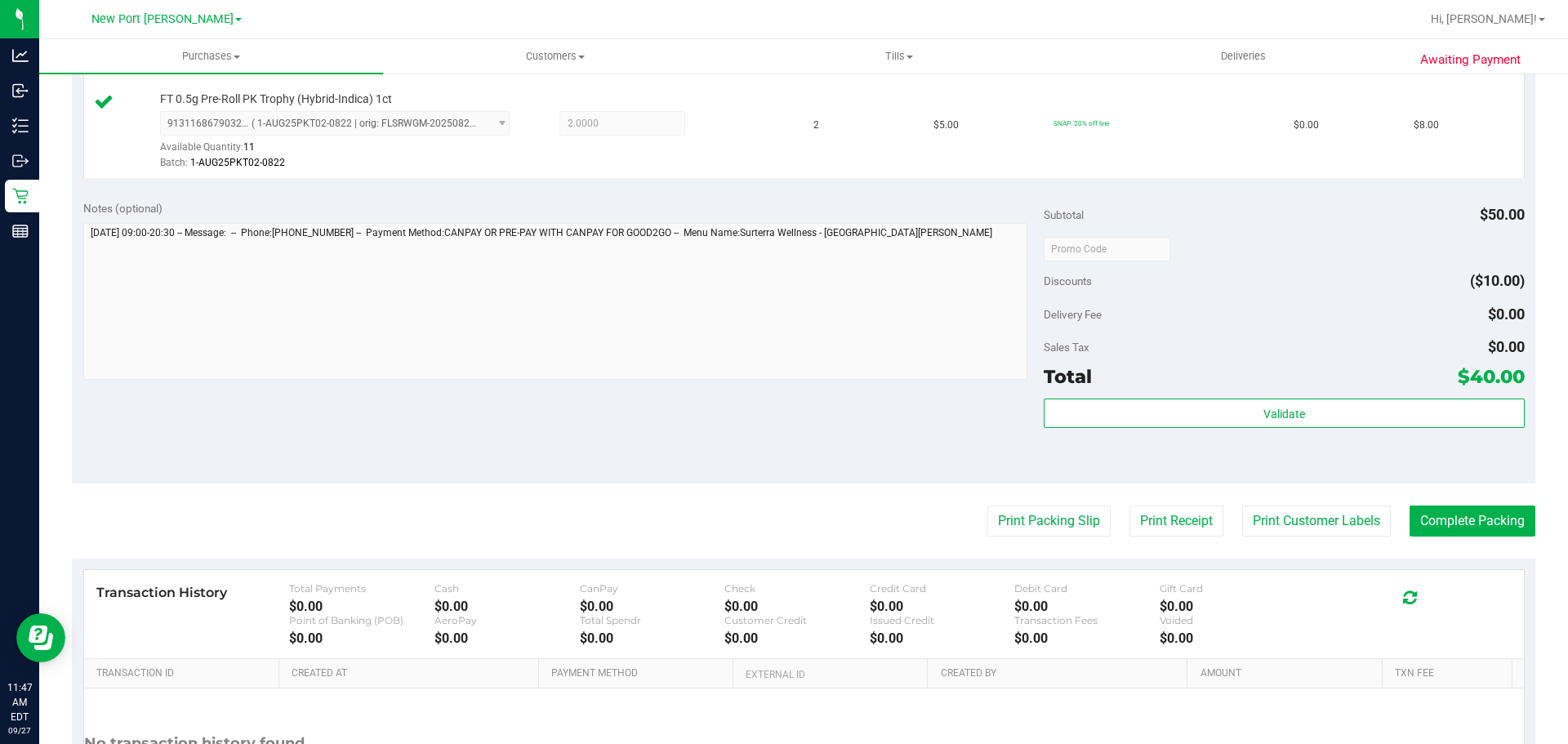
click at [1457, 503] on purchase-details "Back Edit Purchase Cancel Purchase View Profile # 12014262 BioTrack ID: - Submi…" at bounding box center [803, 67] width 1463 height 1593
click at [1479, 526] on button "Complete Packing" at bounding box center [1472, 521] width 126 height 31
